Goal: Information Seeking & Learning: Learn about a topic

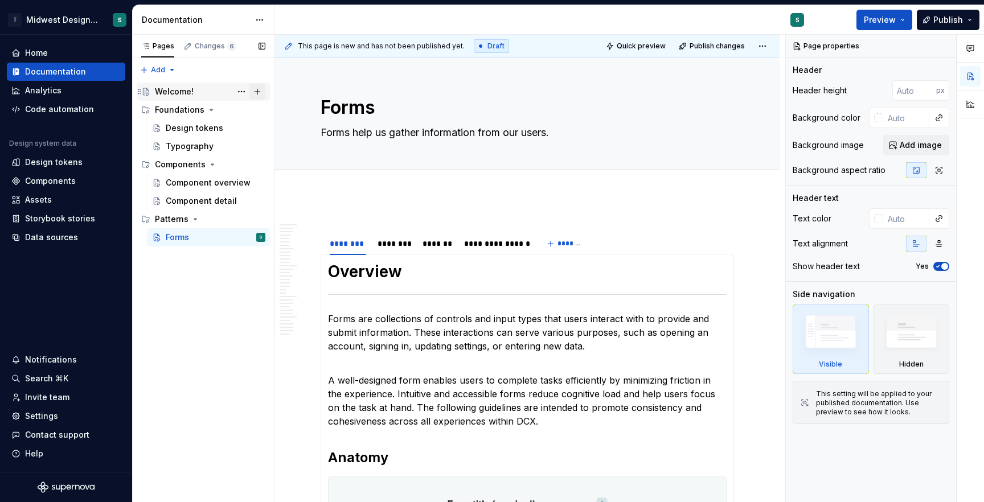
click at [259, 91] on button "Page tree" at bounding box center [257, 92] width 16 height 16
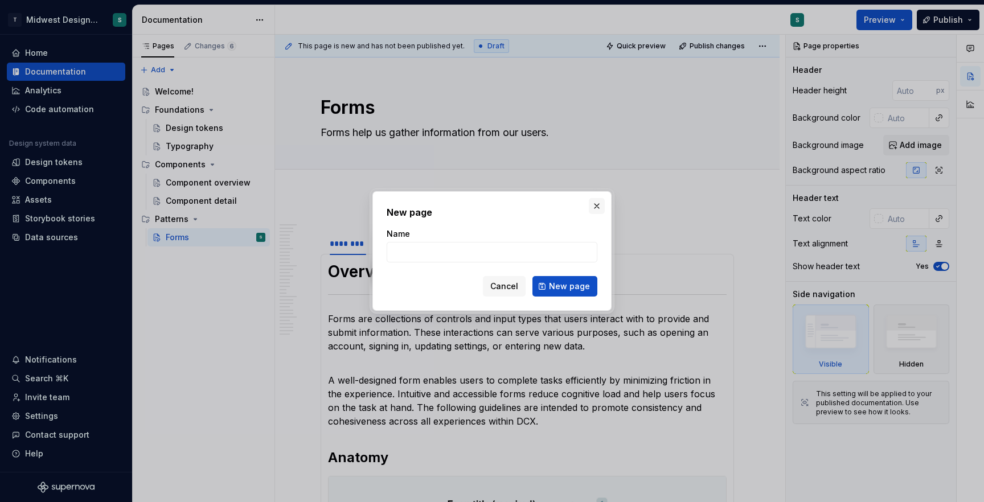
click at [597, 208] on button "button" at bounding box center [597, 206] width 16 height 16
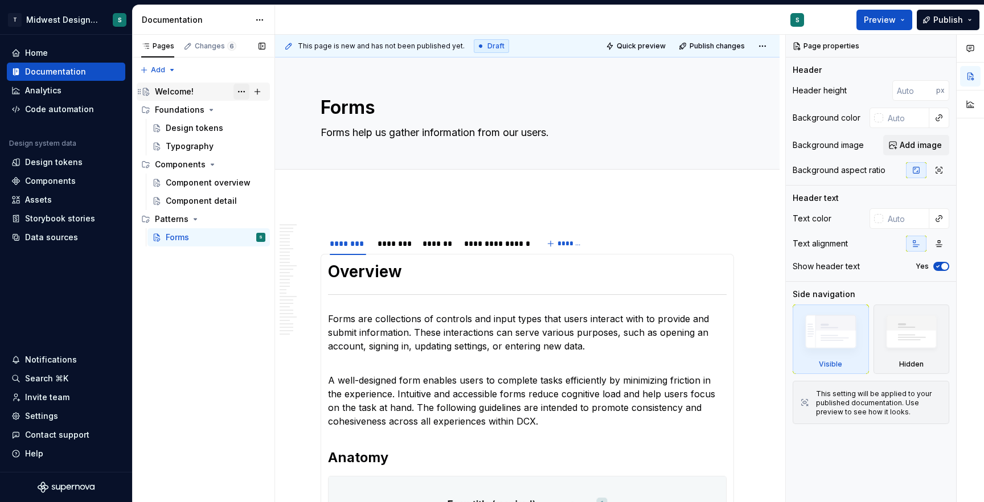
click at [237, 91] on button "Page tree" at bounding box center [242, 92] width 16 height 16
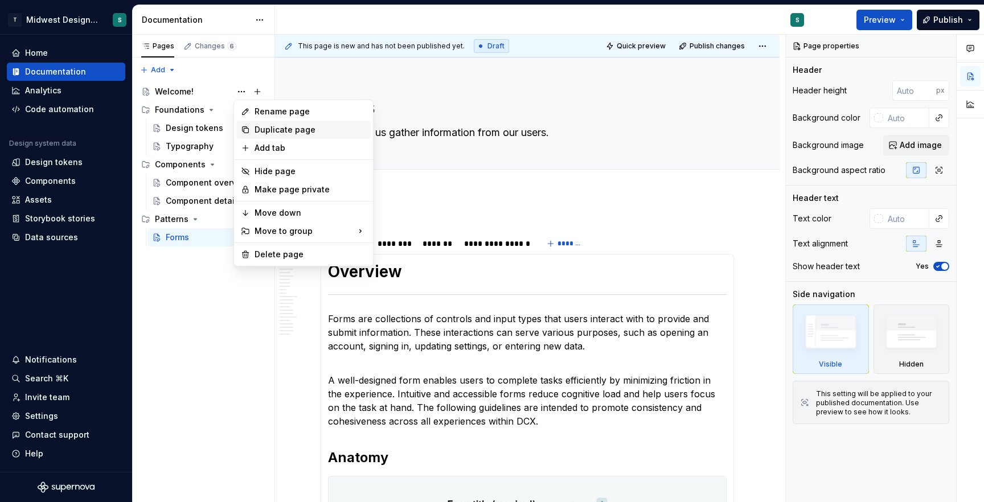
click at [308, 131] on div "Duplicate page" at bounding box center [311, 129] width 112 height 11
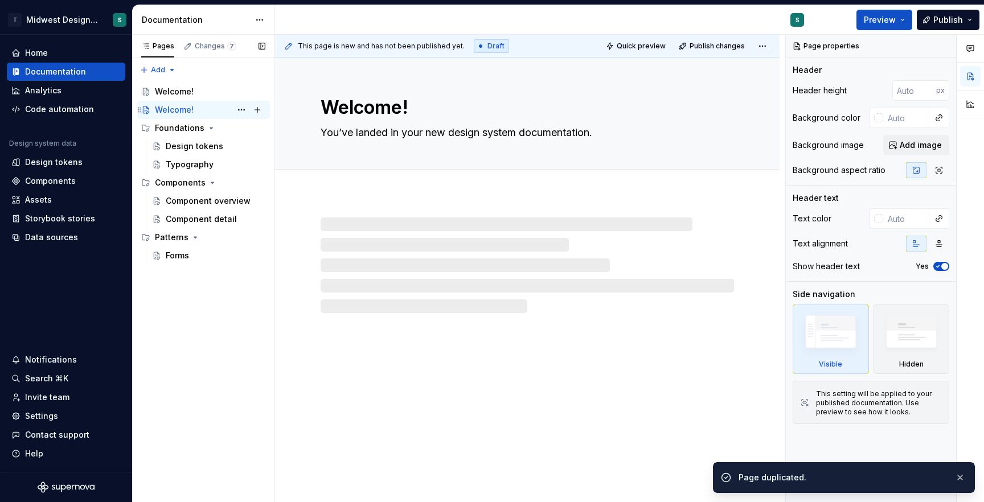
click at [197, 110] on div "Welcome! S" at bounding box center [210, 110] width 111 height 16
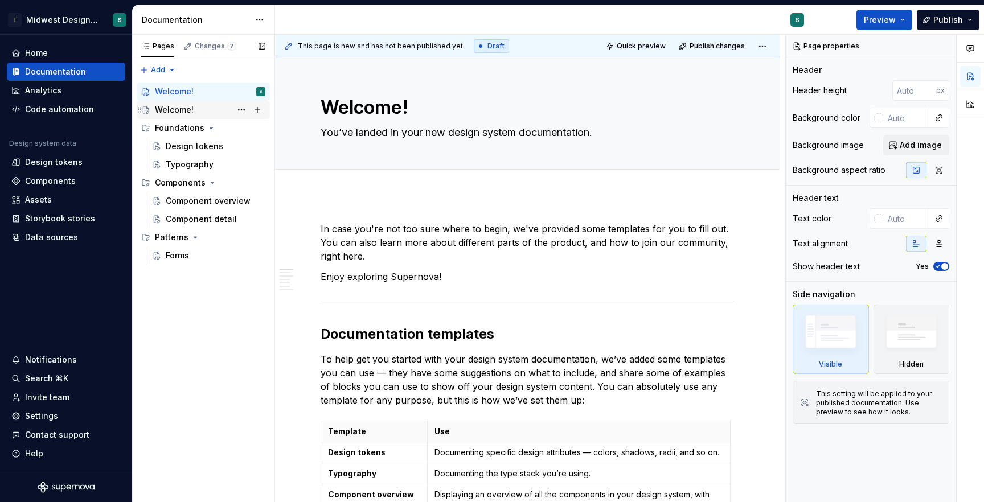
click at [191, 107] on div "Welcome!" at bounding box center [174, 109] width 39 height 11
click at [193, 114] on div "Welcome!" at bounding box center [210, 110] width 111 height 16
type textarea "*"
